Goal: Ask a question

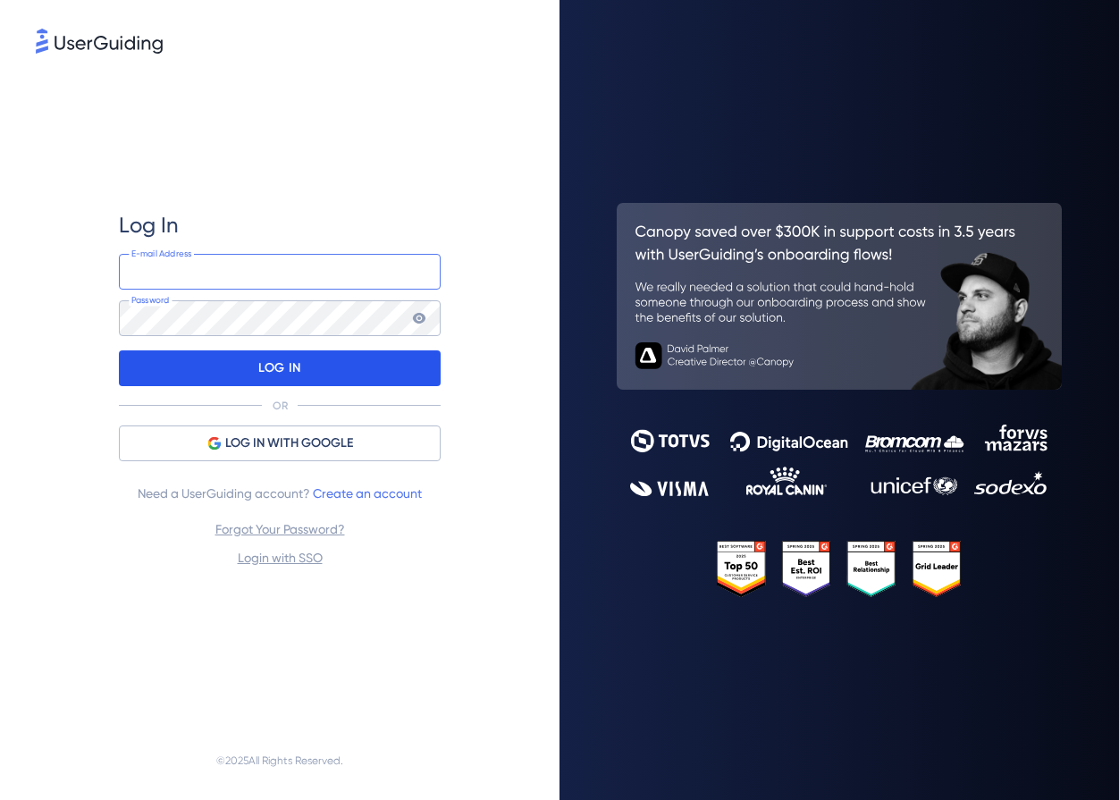
type input "onboarding@downforce.tech"
click at [287, 368] on p "LOG IN" at bounding box center [279, 368] width 42 height 29
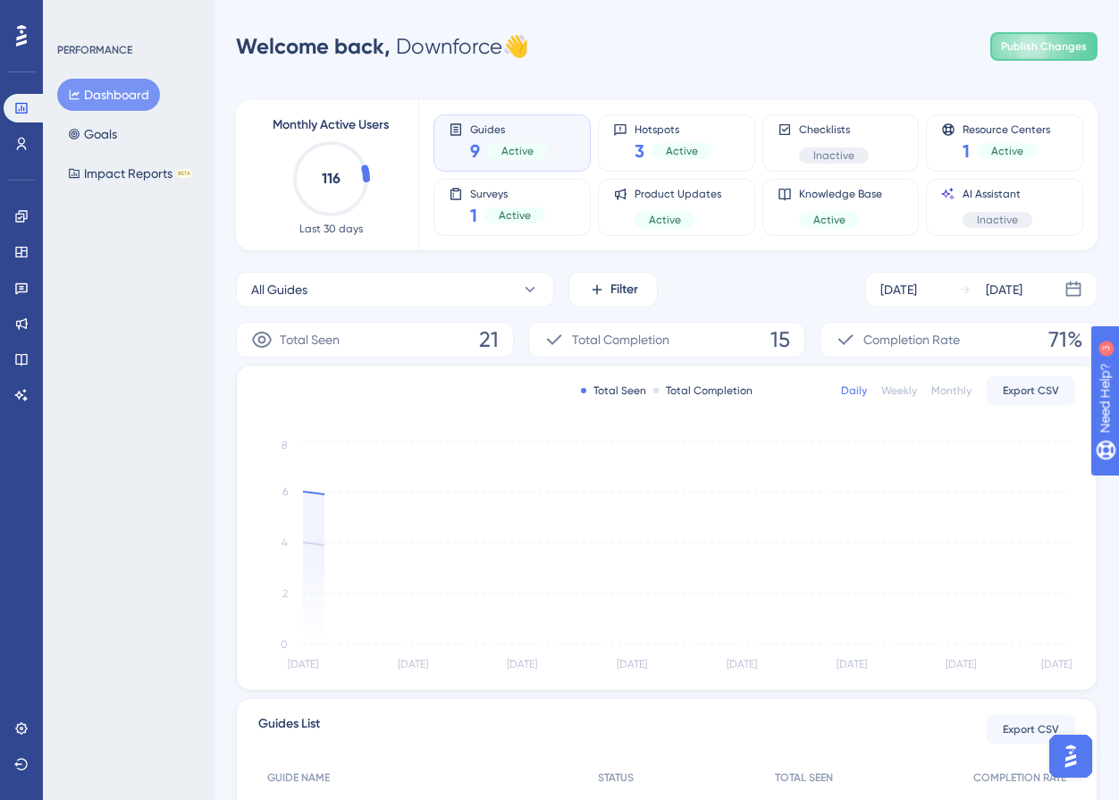
click at [506, 145] on span "Active" at bounding box center [517, 151] width 32 height 14
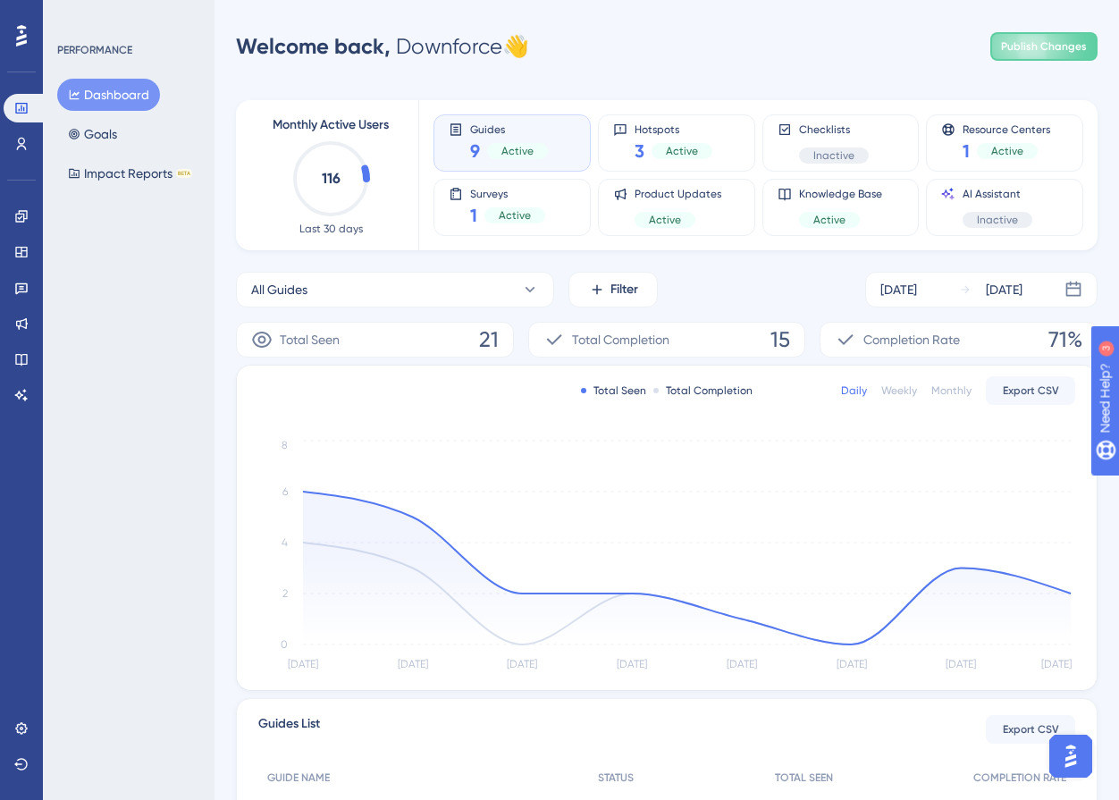
click at [1073, 757] on img "Open AI Assistant Launcher" at bounding box center [1071, 756] width 32 height 32
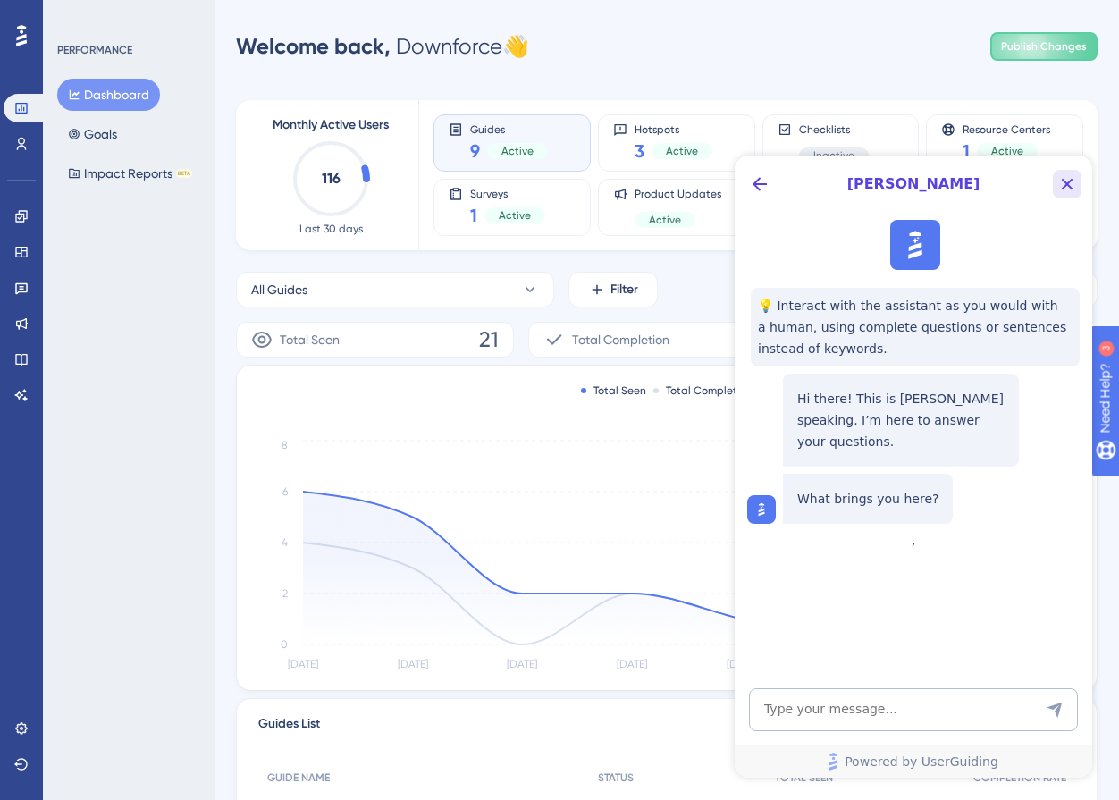
click at [1071, 188] on icon "Close Button" at bounding box center [1068, 185] width 12 height 12
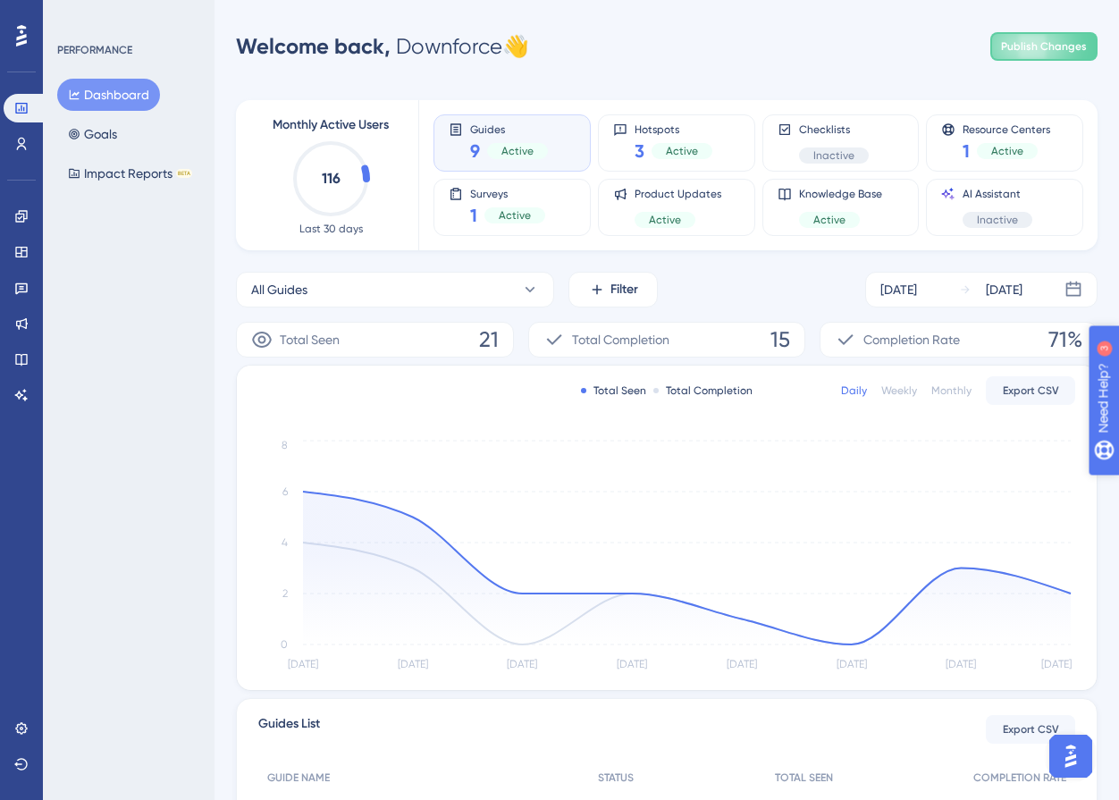
drag, startPoint x: 1191, startPoint y: 486, endPoint x: 2189, endPoint y: 845, distance: 1060.1
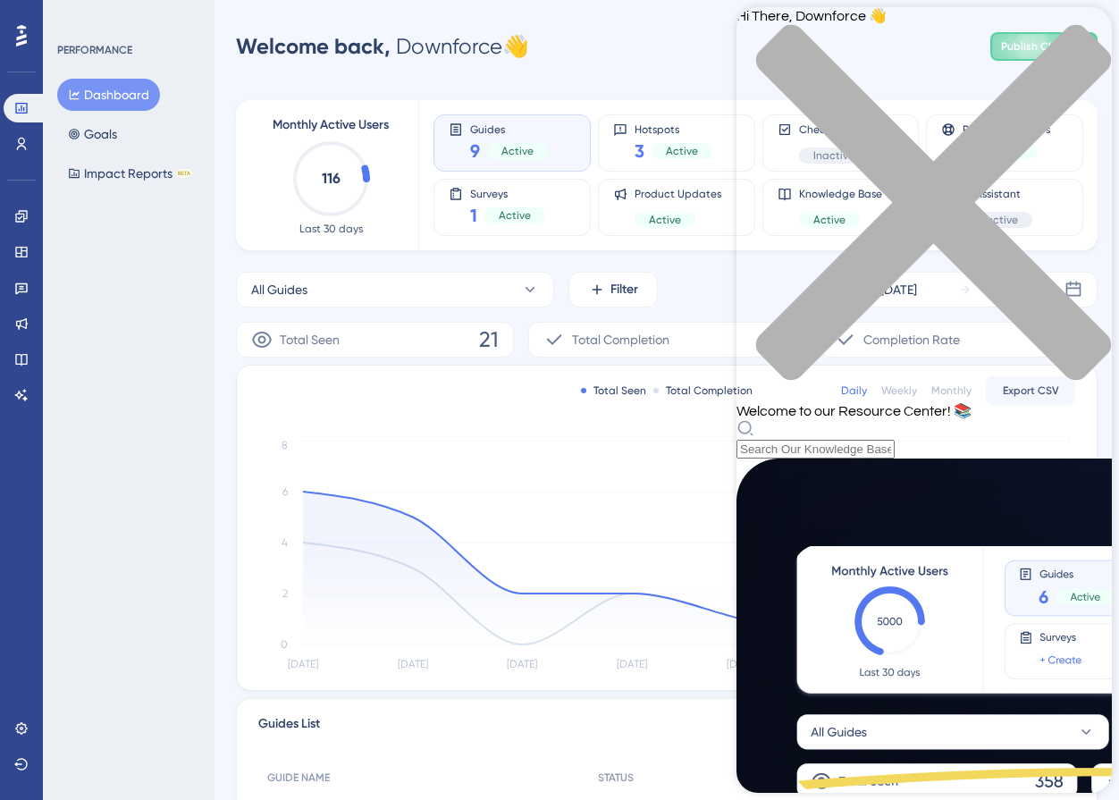
click at [1089, 39] on div "close resource center" at bounding box center [923, 213] width 375 height 378
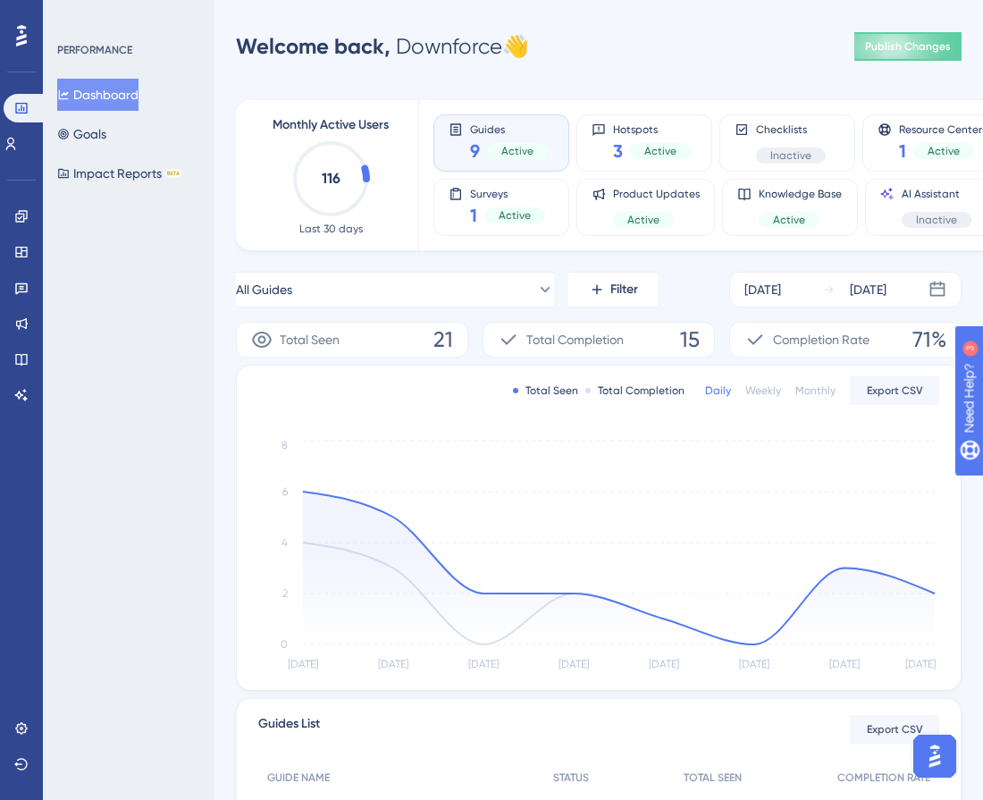
click at [156, 312] on div "PERFORMANCE Dashboard Goals Impact Reports BETA" at bounding box center [129, 400] width 172 height 800
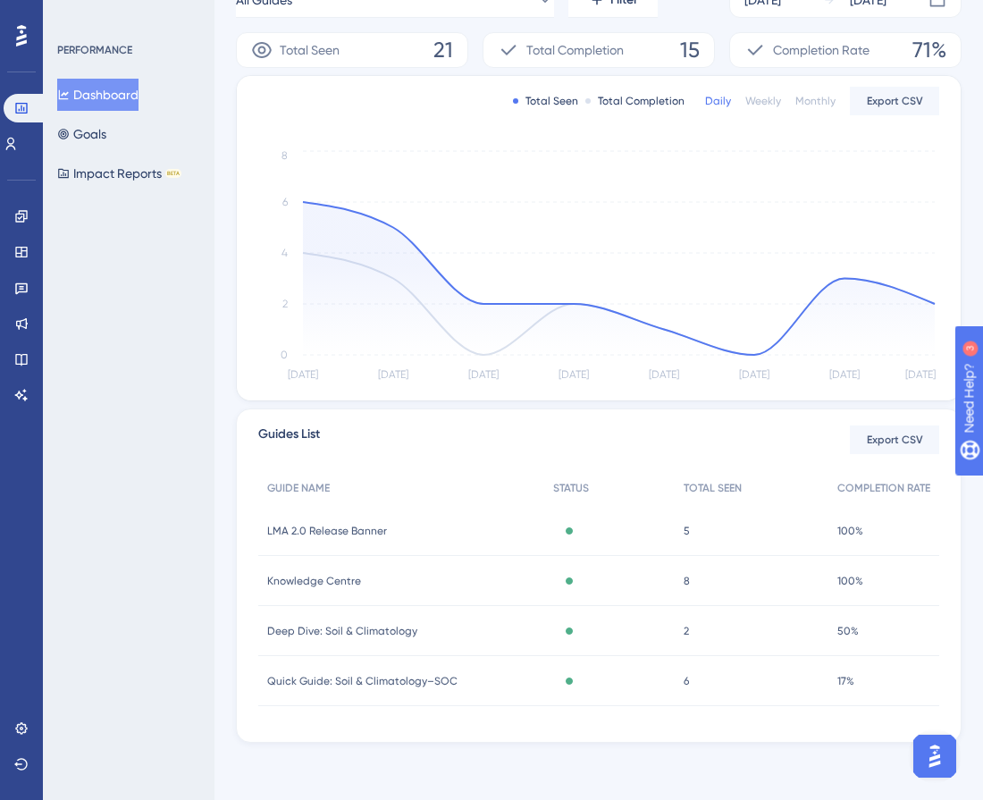
click at [308, 524] on span "LMA 2.0 Release Banner" at bounding box center [327, 531] width 120 height 14
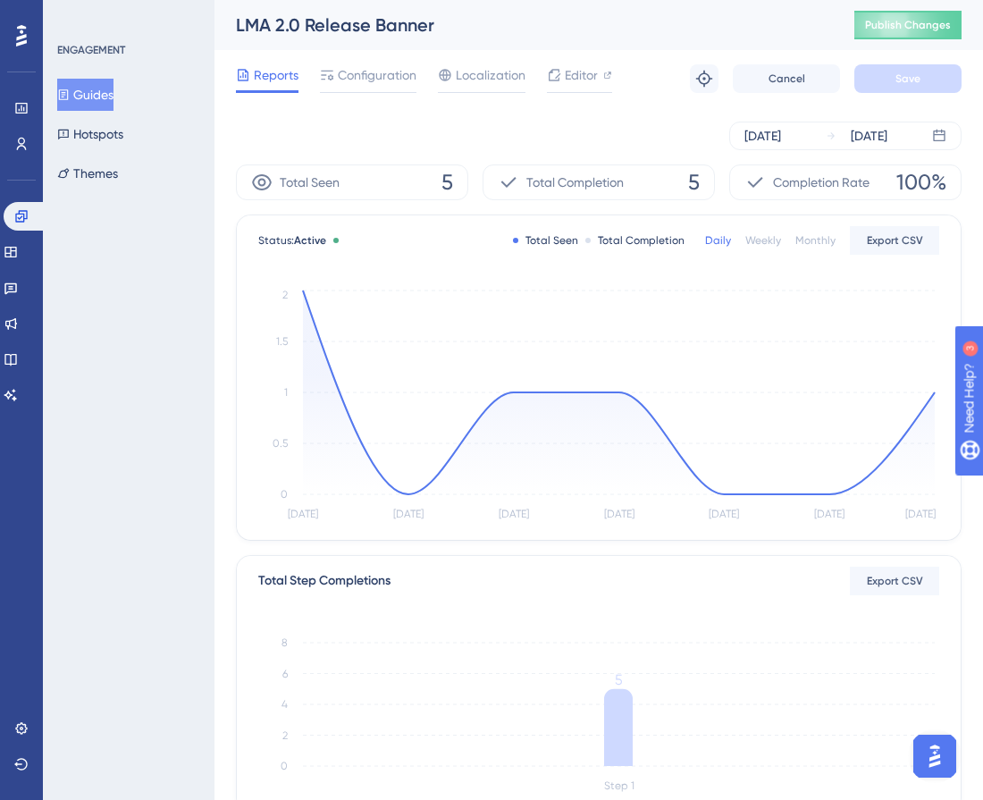
click at [220, 519] on div "Performance Users Engagement Widgets Feedback Product Updates Knowledge Base AI…" at bounding box center [598, 613] width 769 height 1226
click at [565, 79] on span "Editor" at bounding box center [581, 74] width 33 height 21
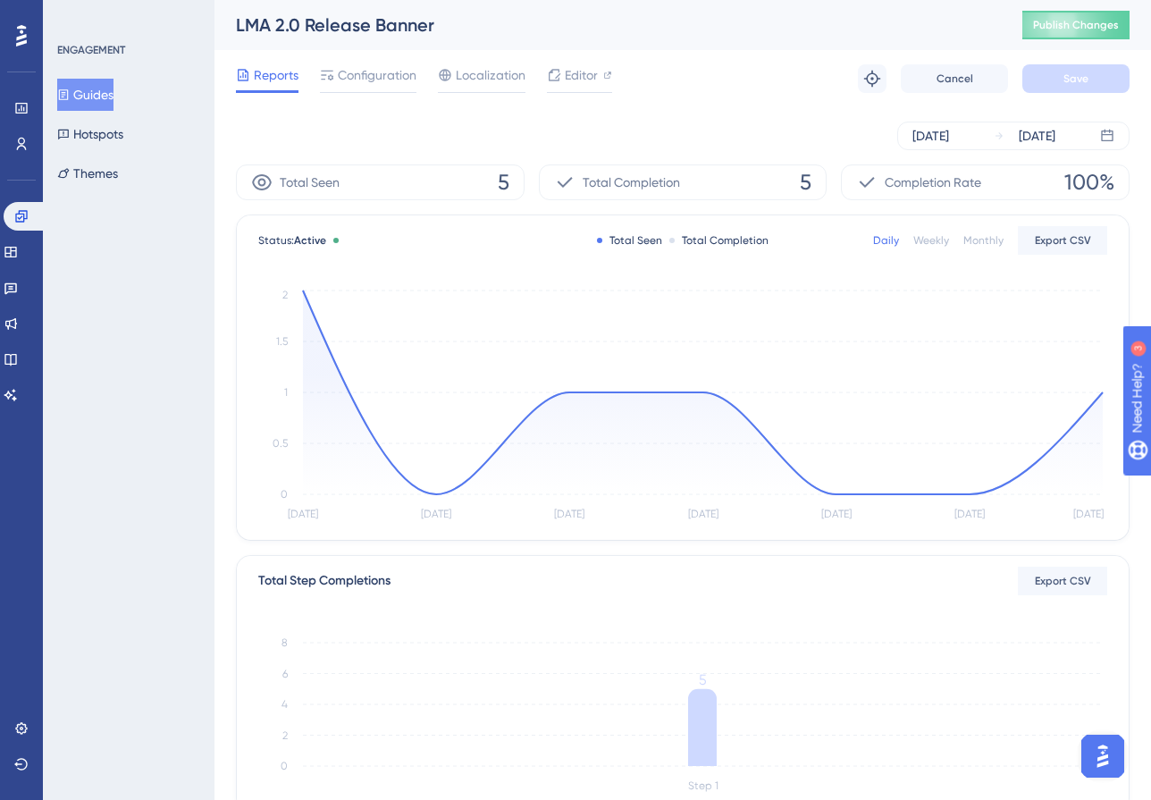
click at [93, 97] on button "Guides" at bounding box center [85, 95] width 56 height 32
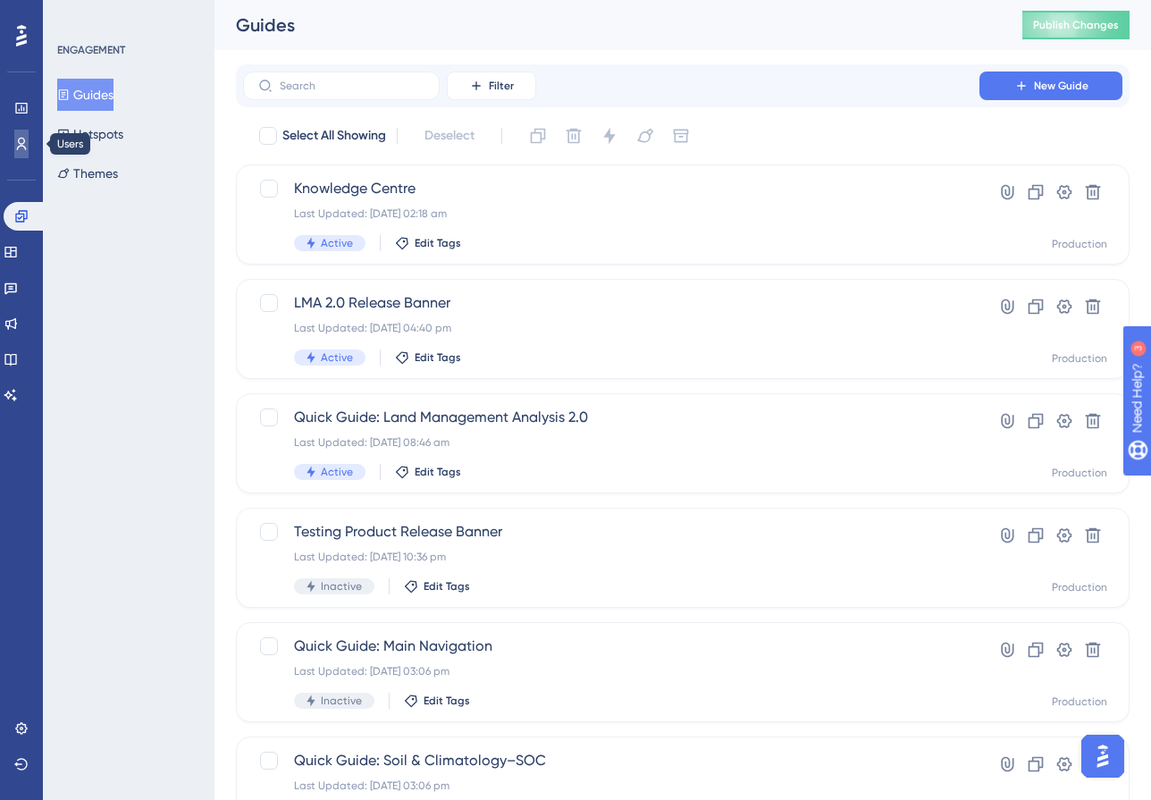
click at [19, 149] on icon at bounding box center [21, 144] width 14 height 14
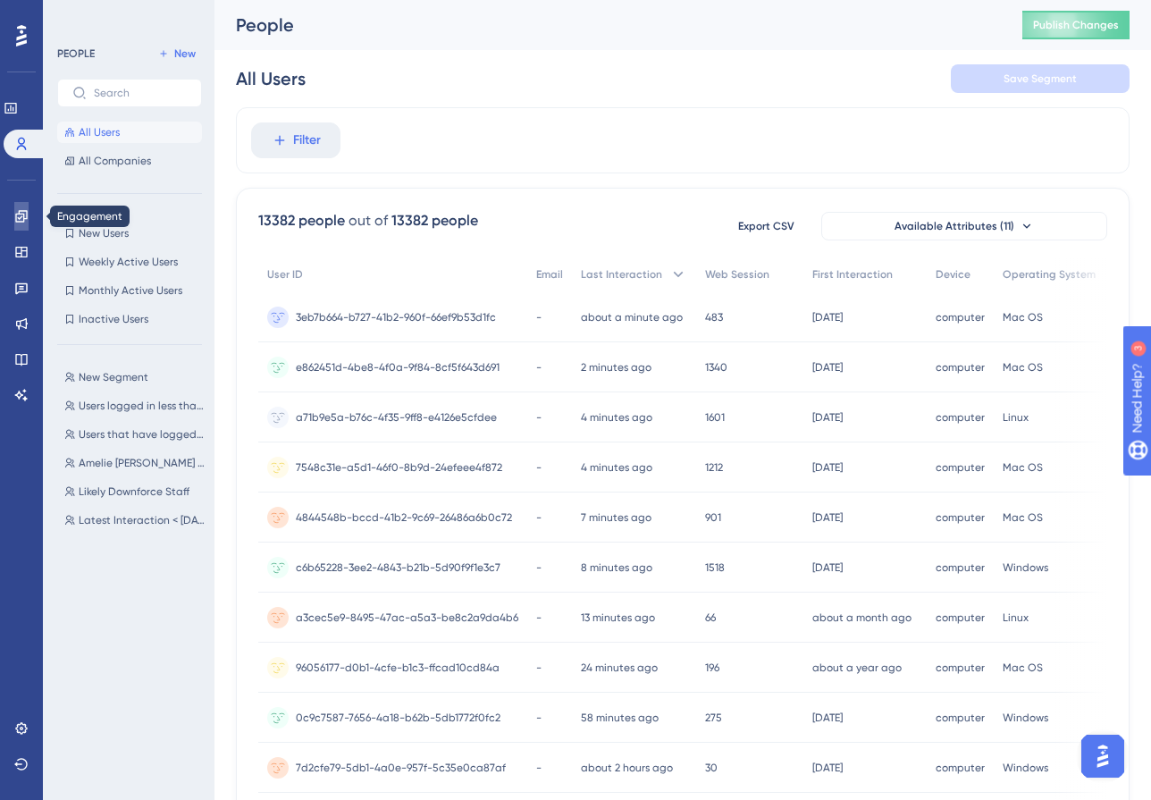
click at [21, 212] on icon at bounding box center [21, 216] width 14 height 14
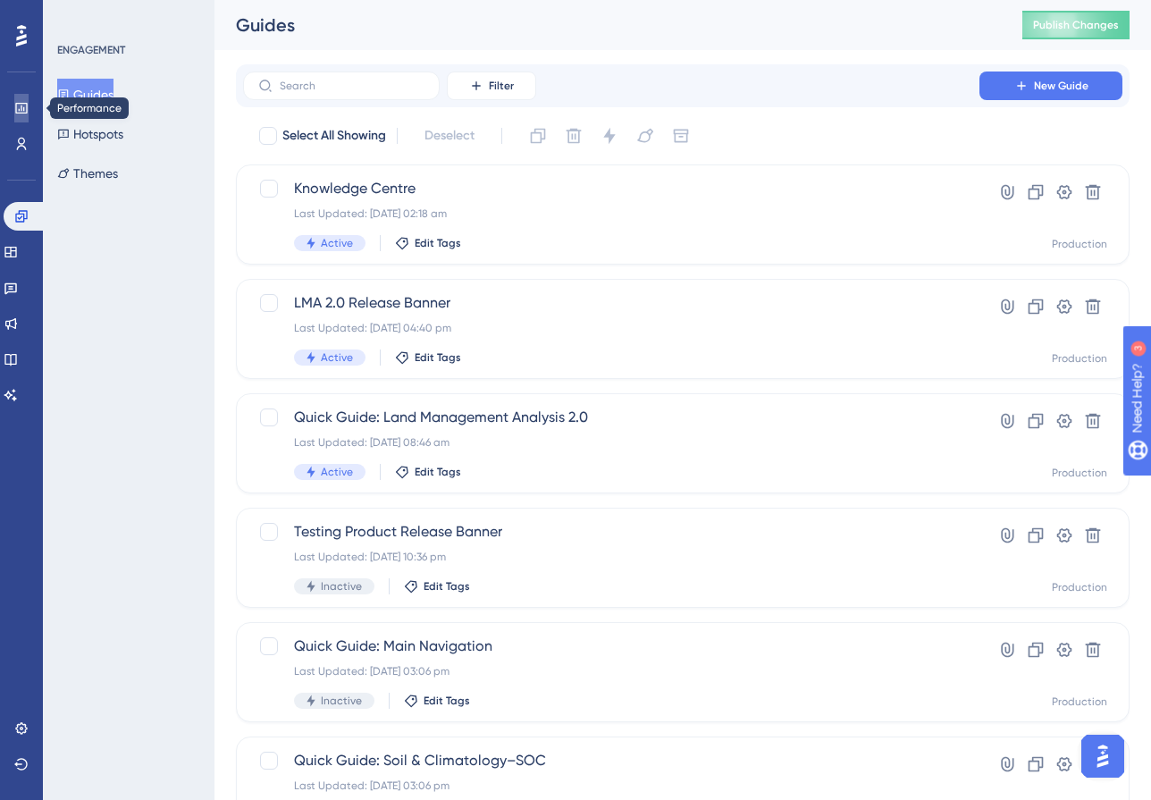
click at [22, 104] on icon at bounding box center [21, 108] width 14 height 14
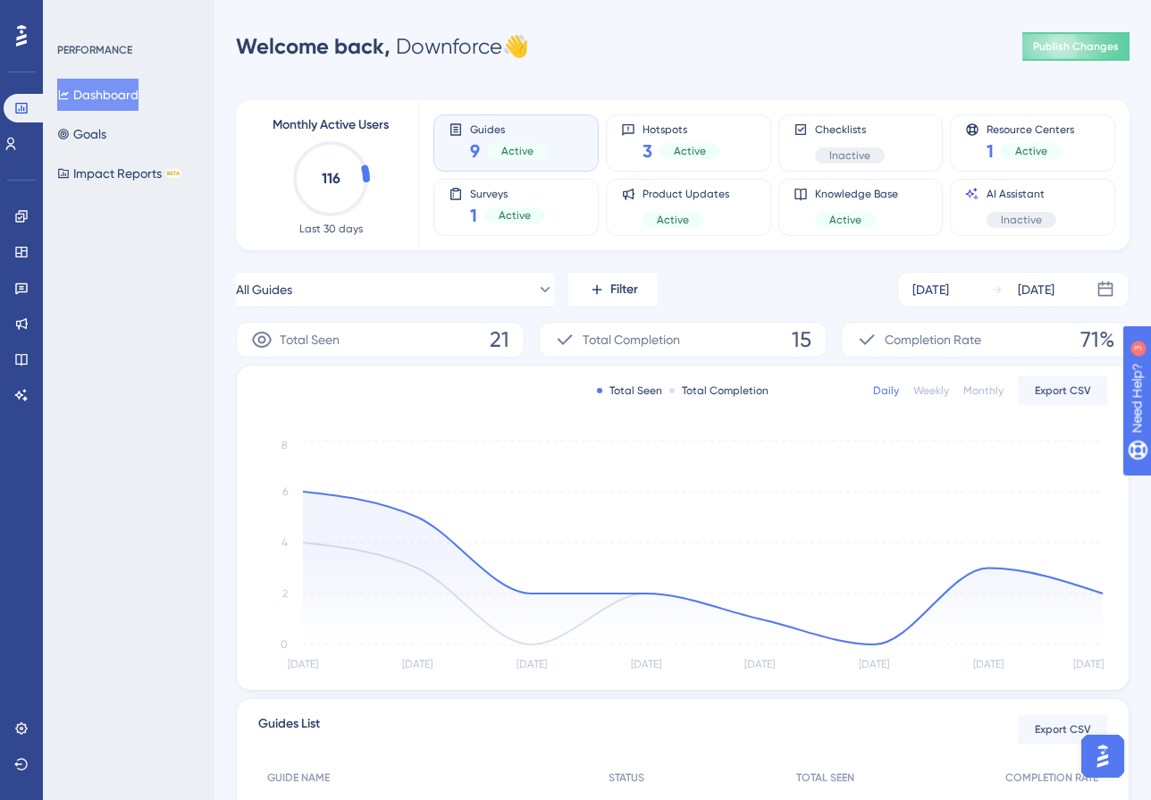
click at [1095, 754] on img "Open AI Assistant Launcher" at bounding box center [1103, 756] width 32 height 32
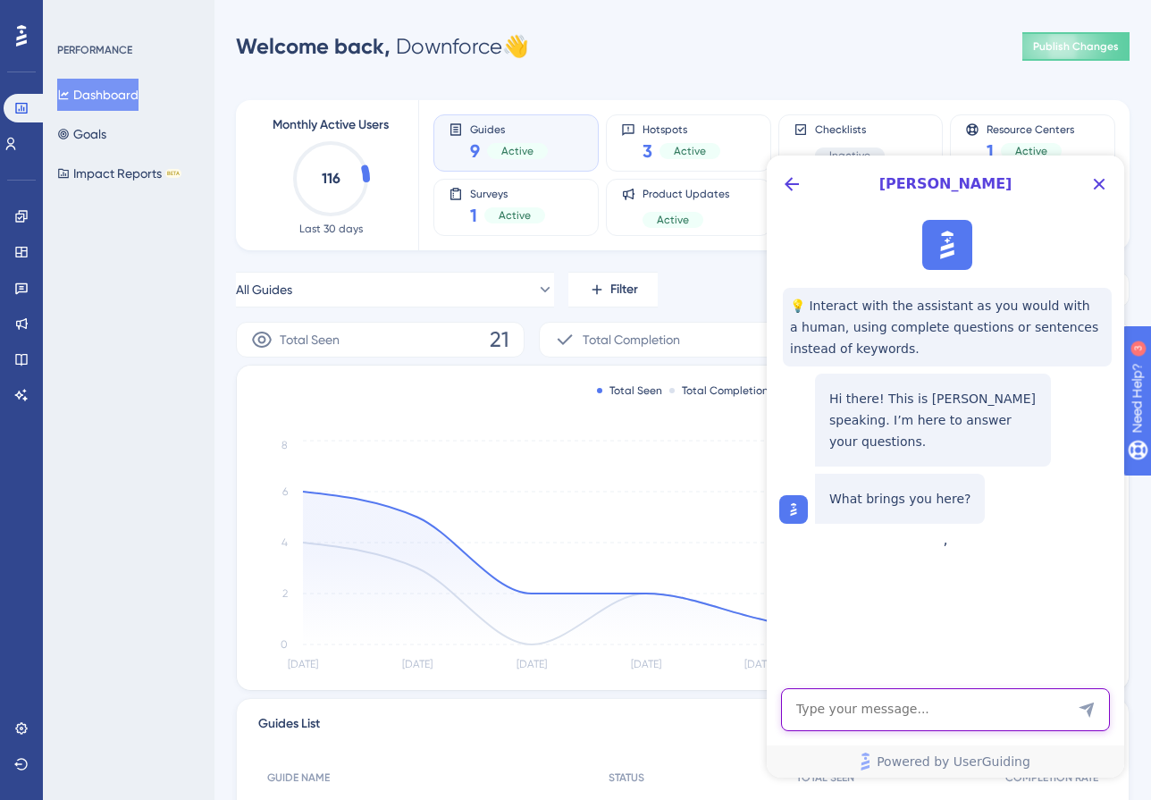
click at [904, 709] on textarea "AI Assistant Text Input" at bounding box center [945, 709] width 329 height 43
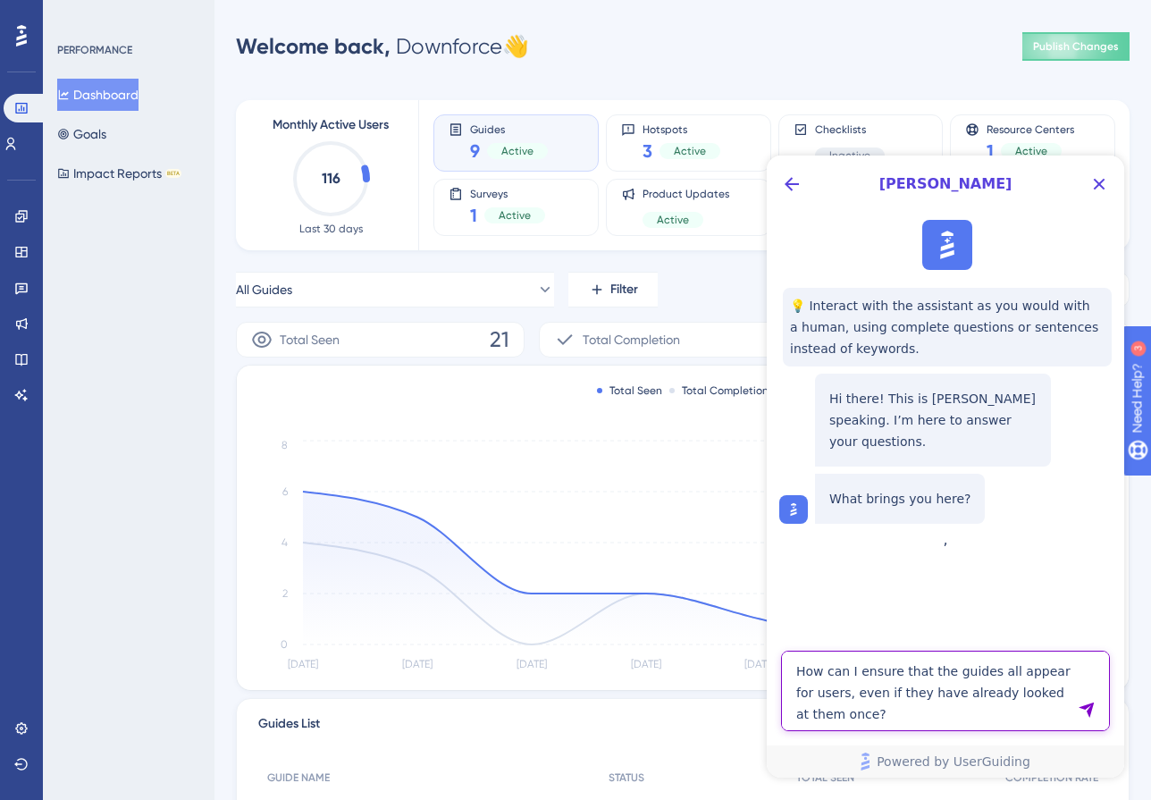
type textarea "How can I ensure that the guides all appear for users, even if they have alread…"
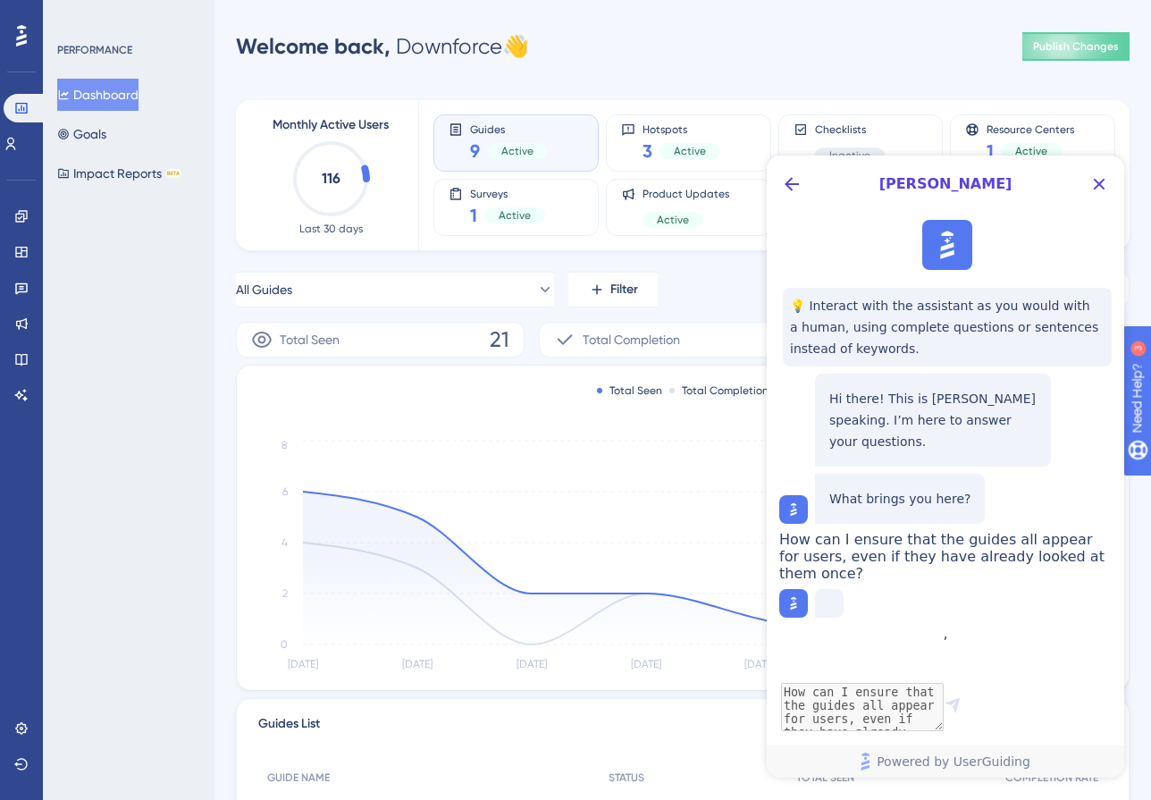
click at [156, 304] on div "PERFORMANCE Dashboard Goals Impact Reports BETA" at bounding box center [129, 400] width 172 height 800
click at [666, 139] on div "3 Active" at bounding box center [682, 151] width 78 height 25
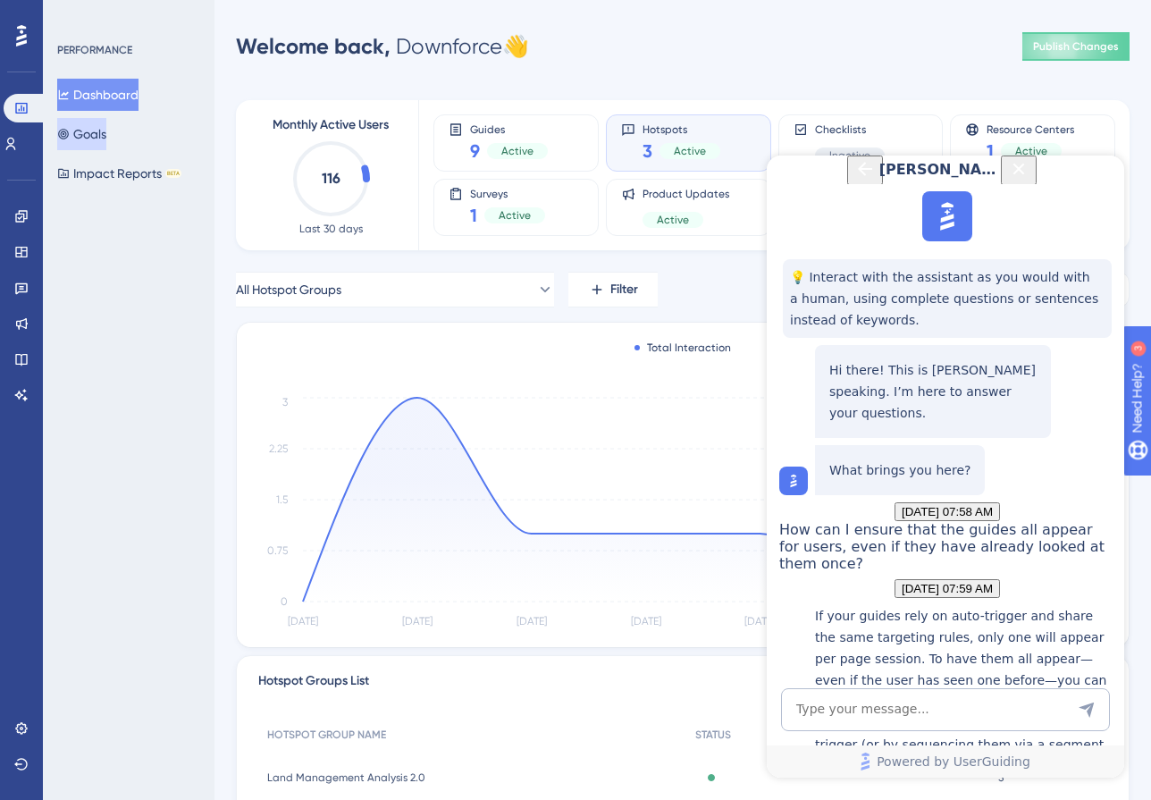
scroll to position [329, 0]
click at [16, 147] on icon at bounding box center [11, 144] width 10 height 13
